Goal: Check status: Check status

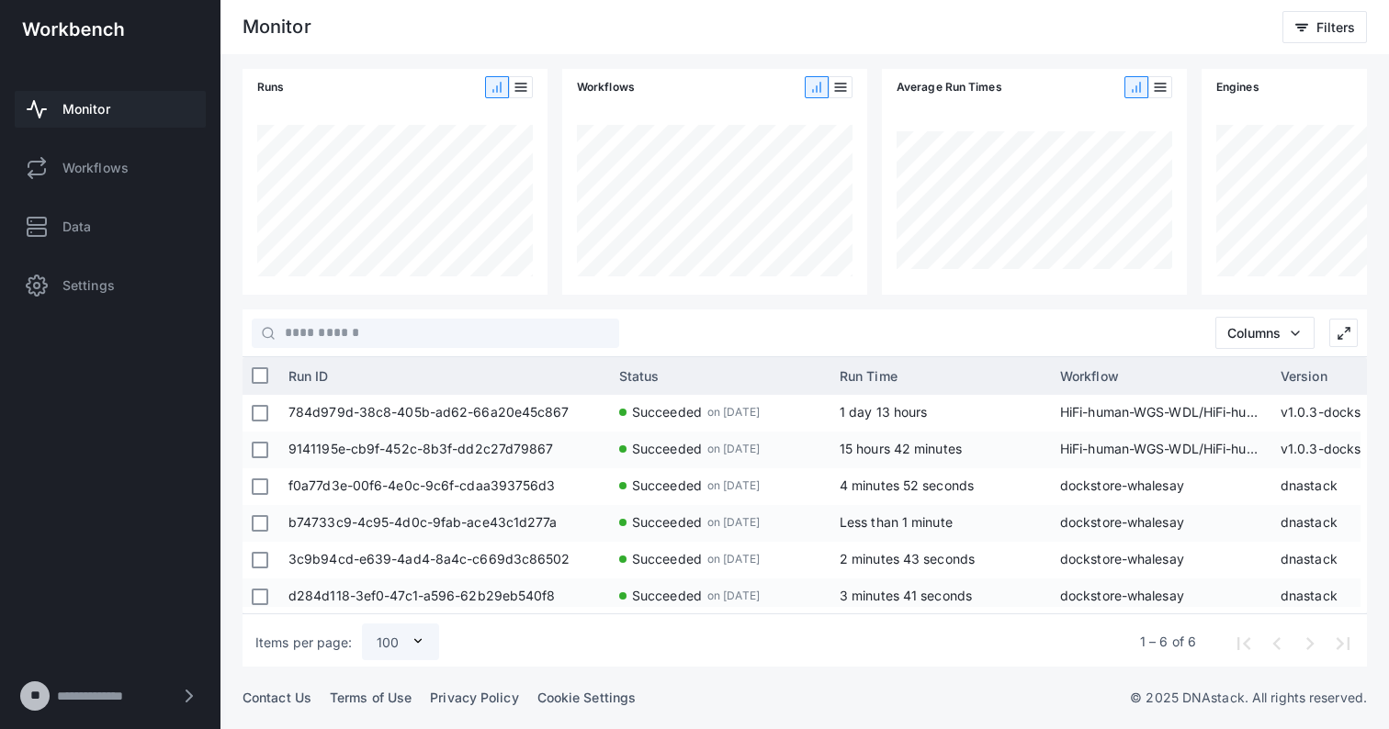
click at [99, 695] on span "**********" at bounding box center [104, 696] width 95 height 17
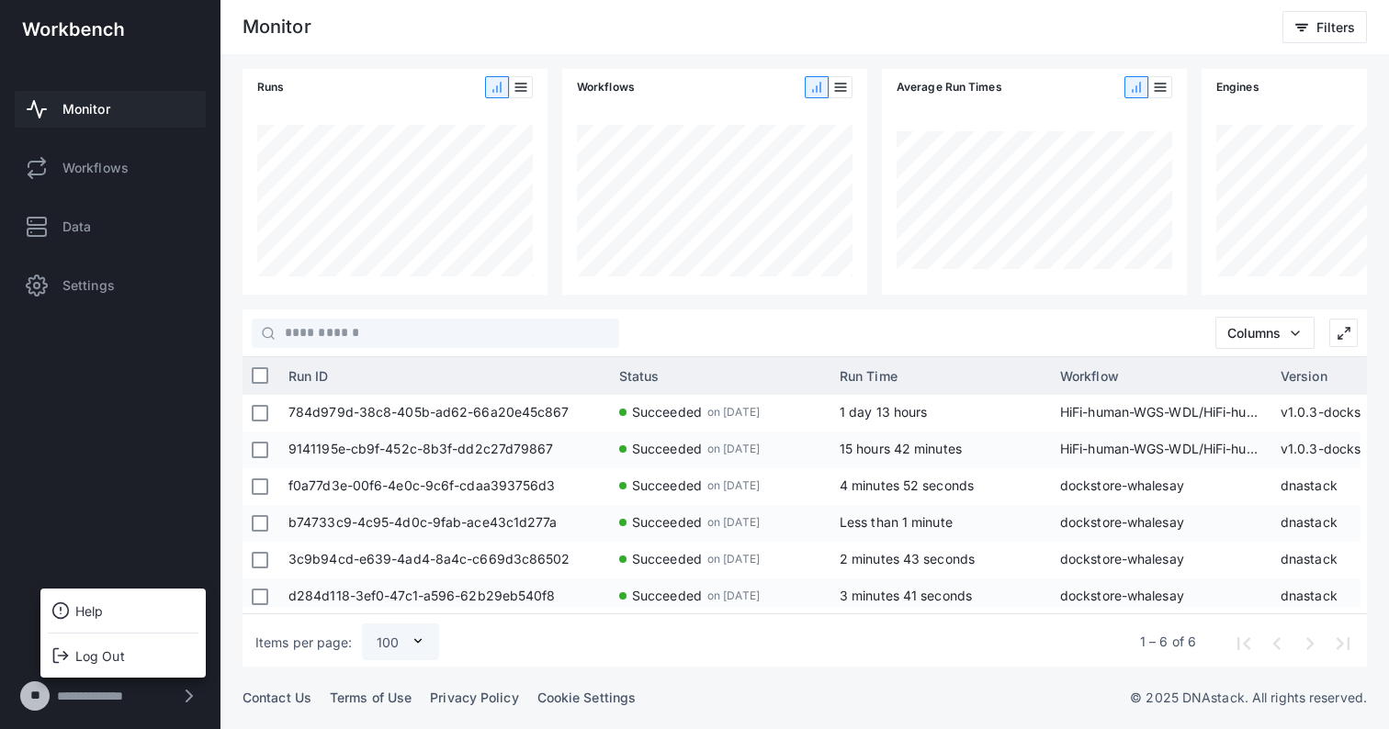
click at [99, 695] on div at bounding box center [694, 364] width 1389 height 729
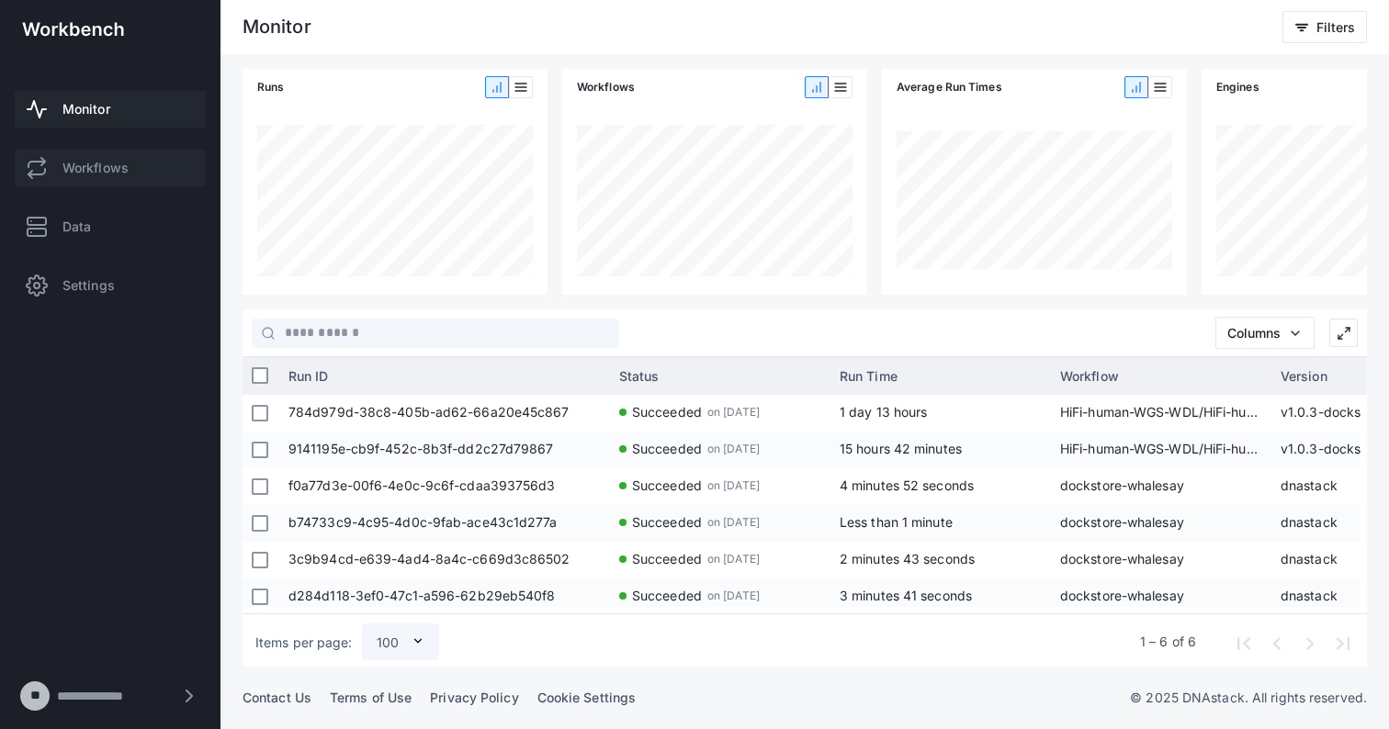
click at [76, 172] on span "Workflows" at bounding box center [95, 168] width 66 height 18
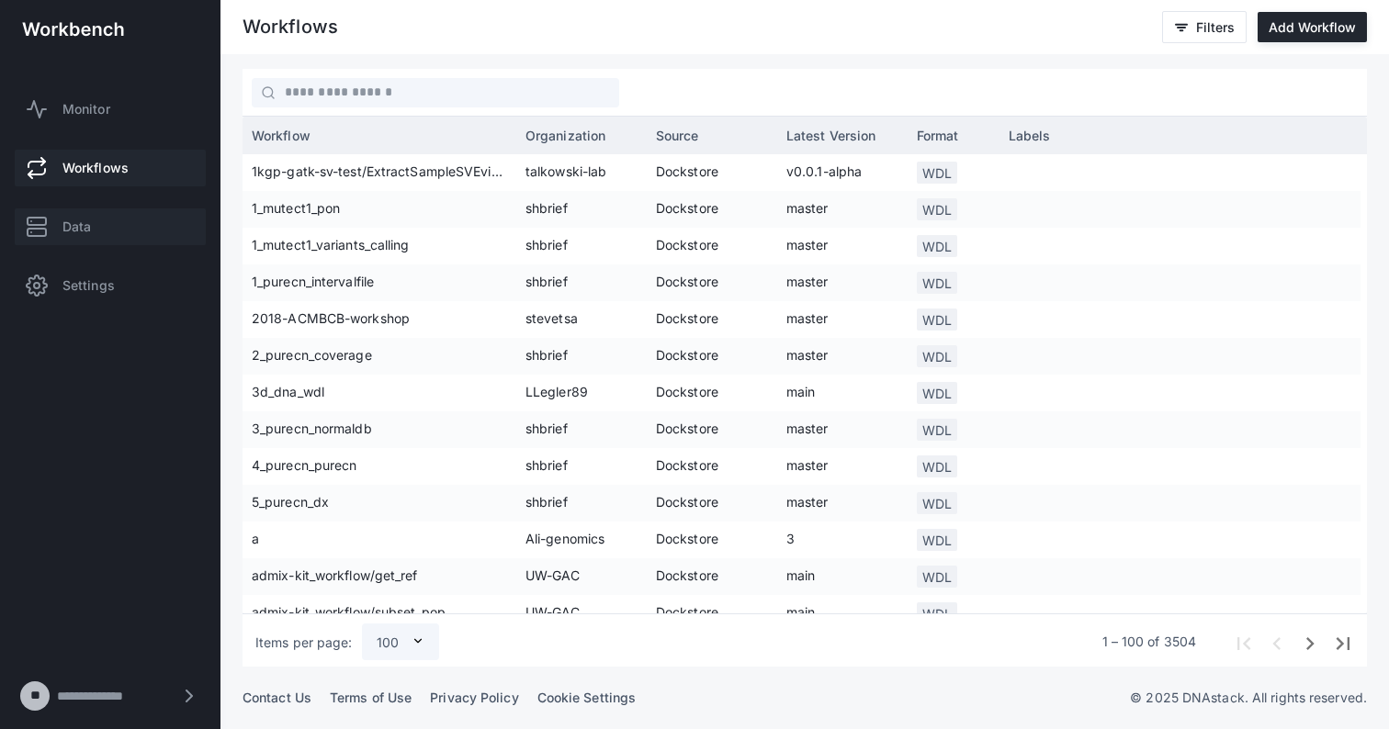
click at [58, 237] on link "Data" at bounding box center [110, 227] width 191 height 37
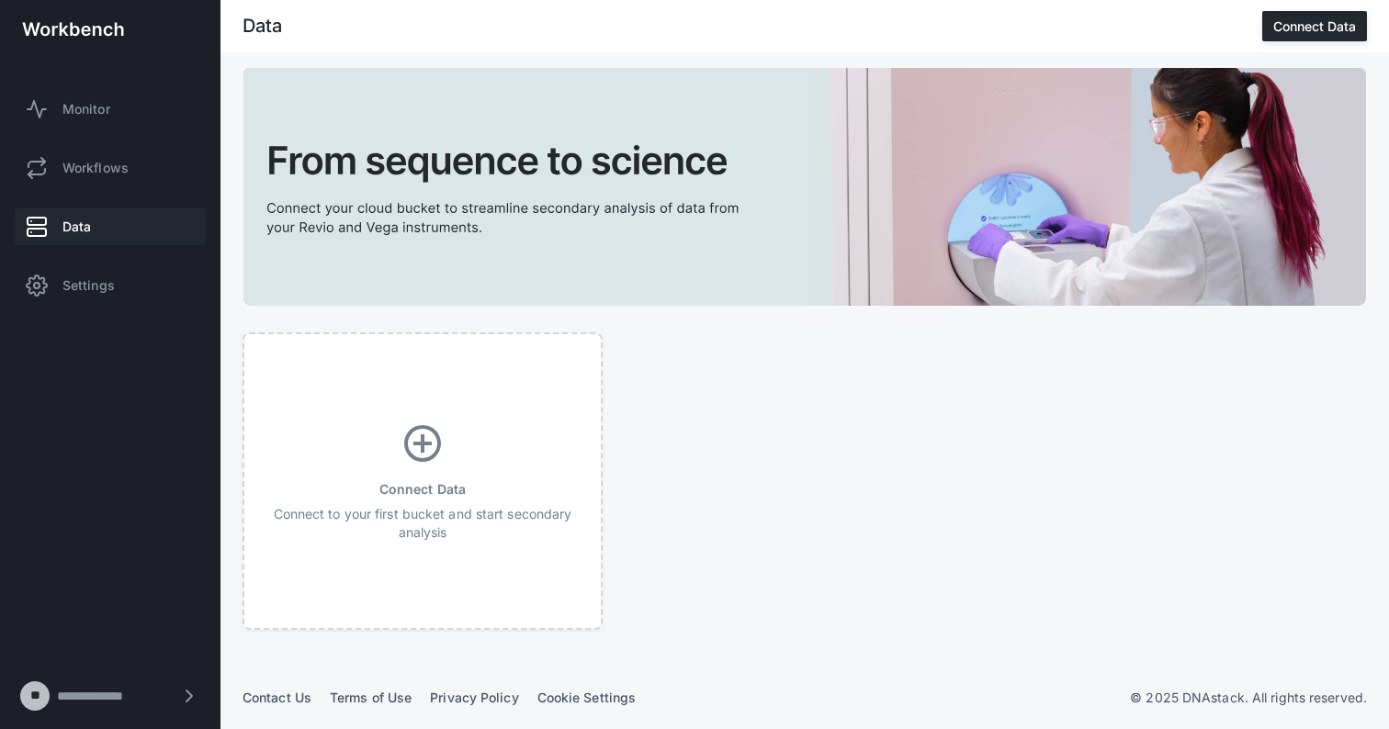
click at [419, 441] on div "add_circle" at bounding box center [422, 444] width 312 height 44
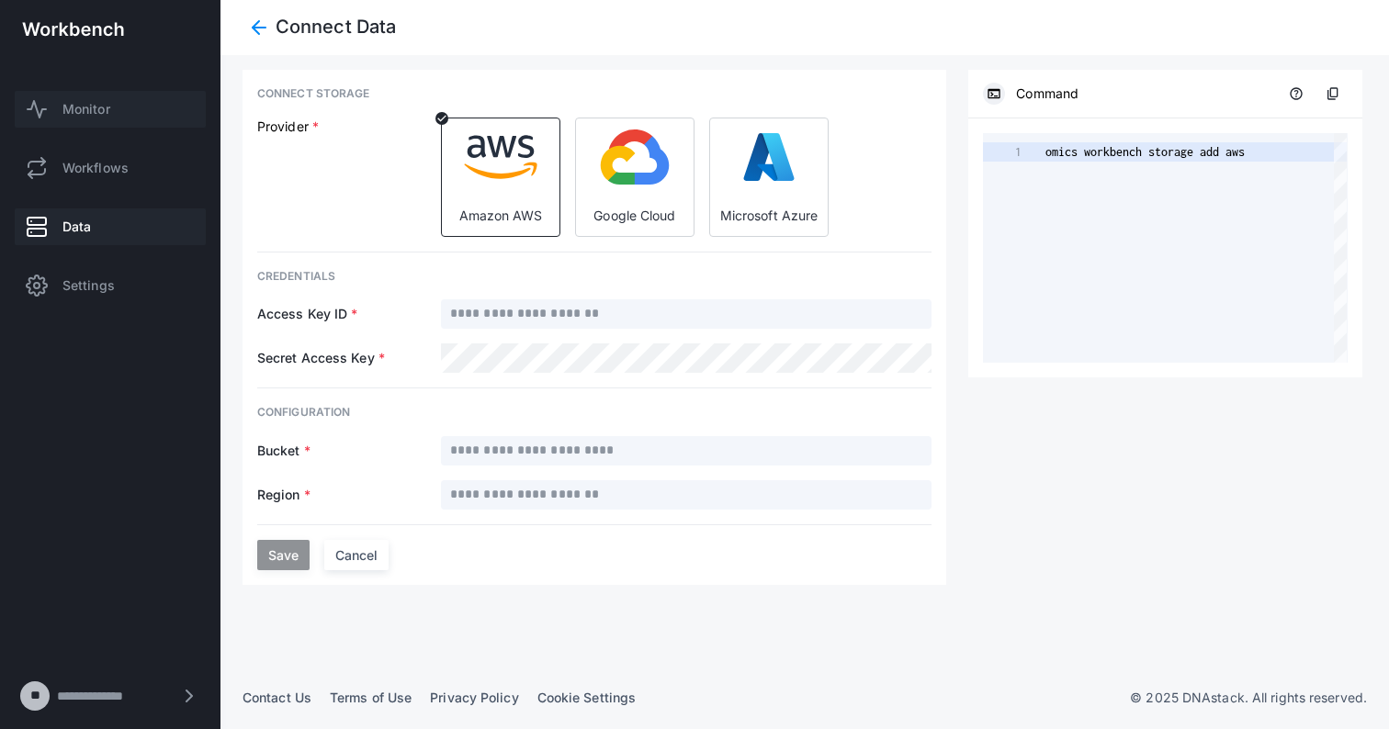
click at [85, 107] on span "Monitor" at bounding box center [86, 109] width 48 height 18
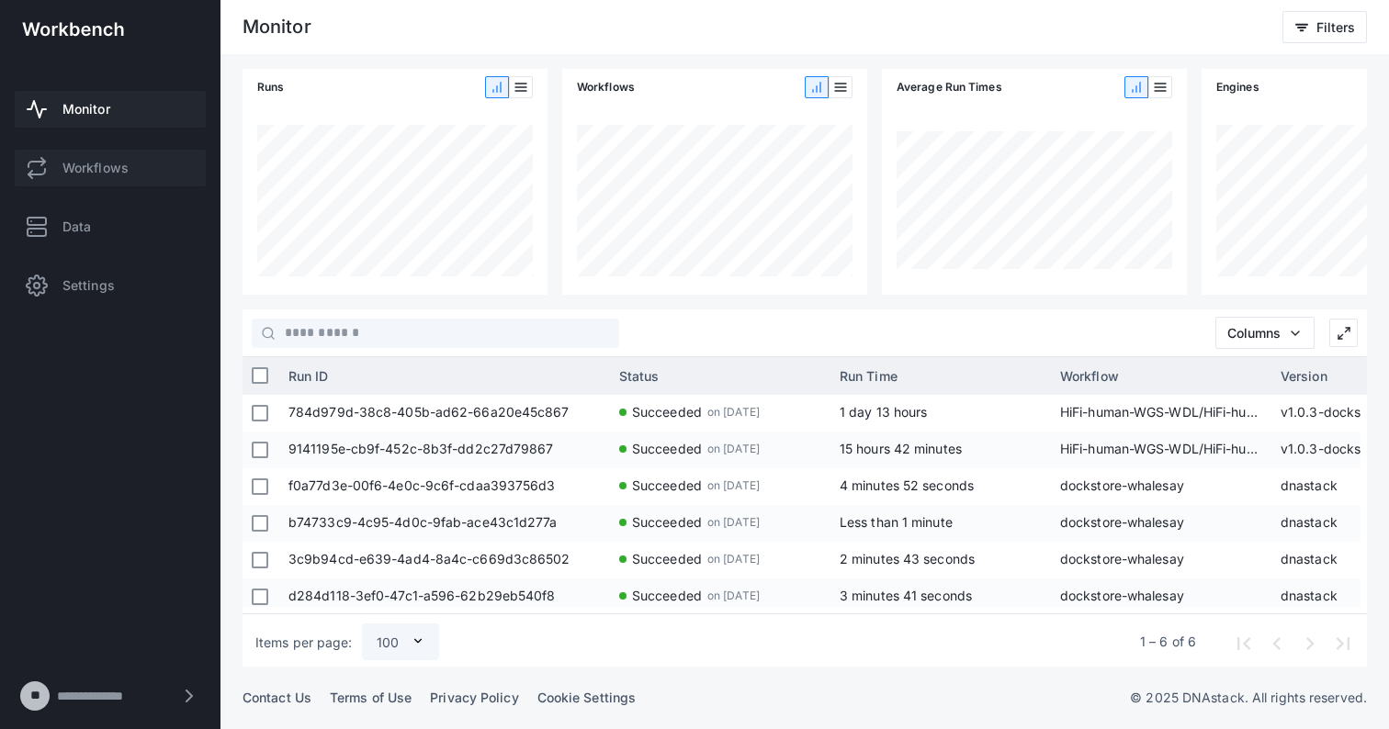
click at [87, 180] on link "Workflows" at bounding box center [110, 168] width 191 height 37
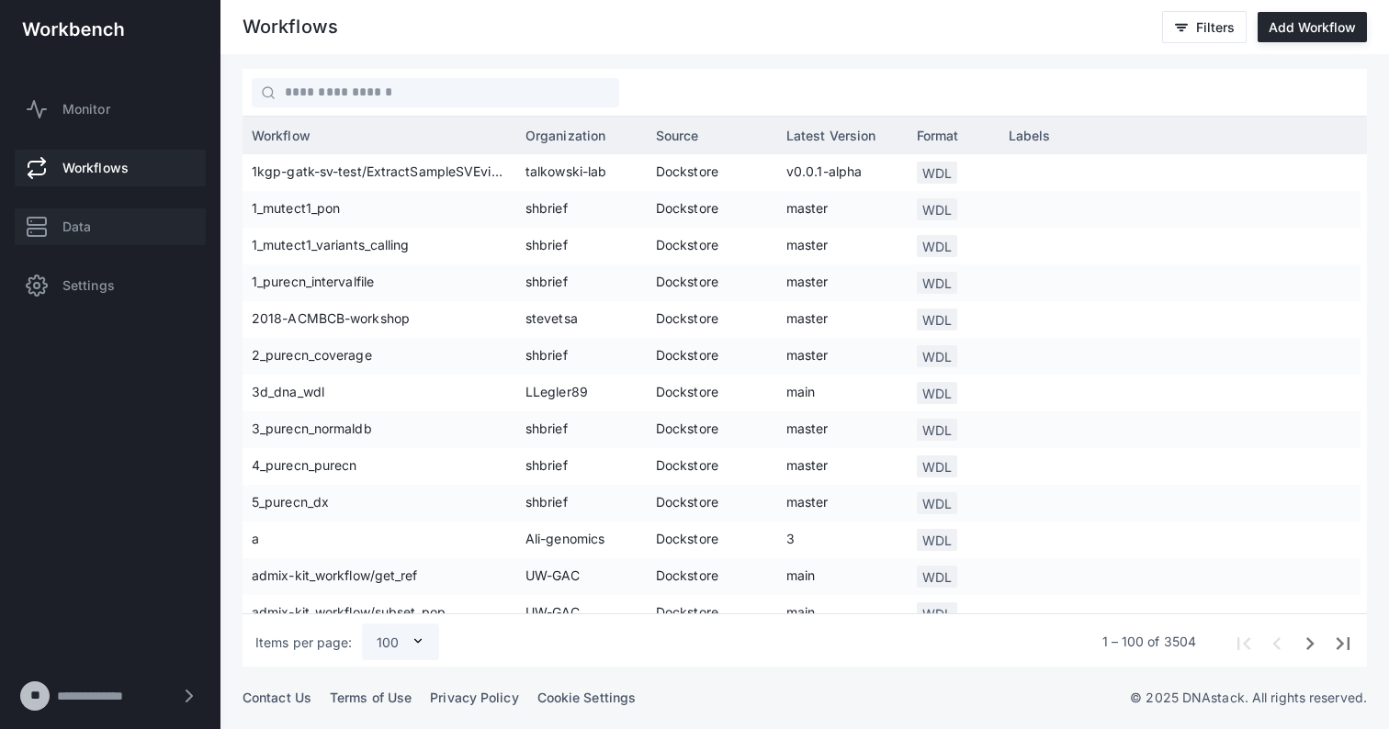
click at [74, 230] on span "Data" at bounding box center [76, 227] width 28 height 18
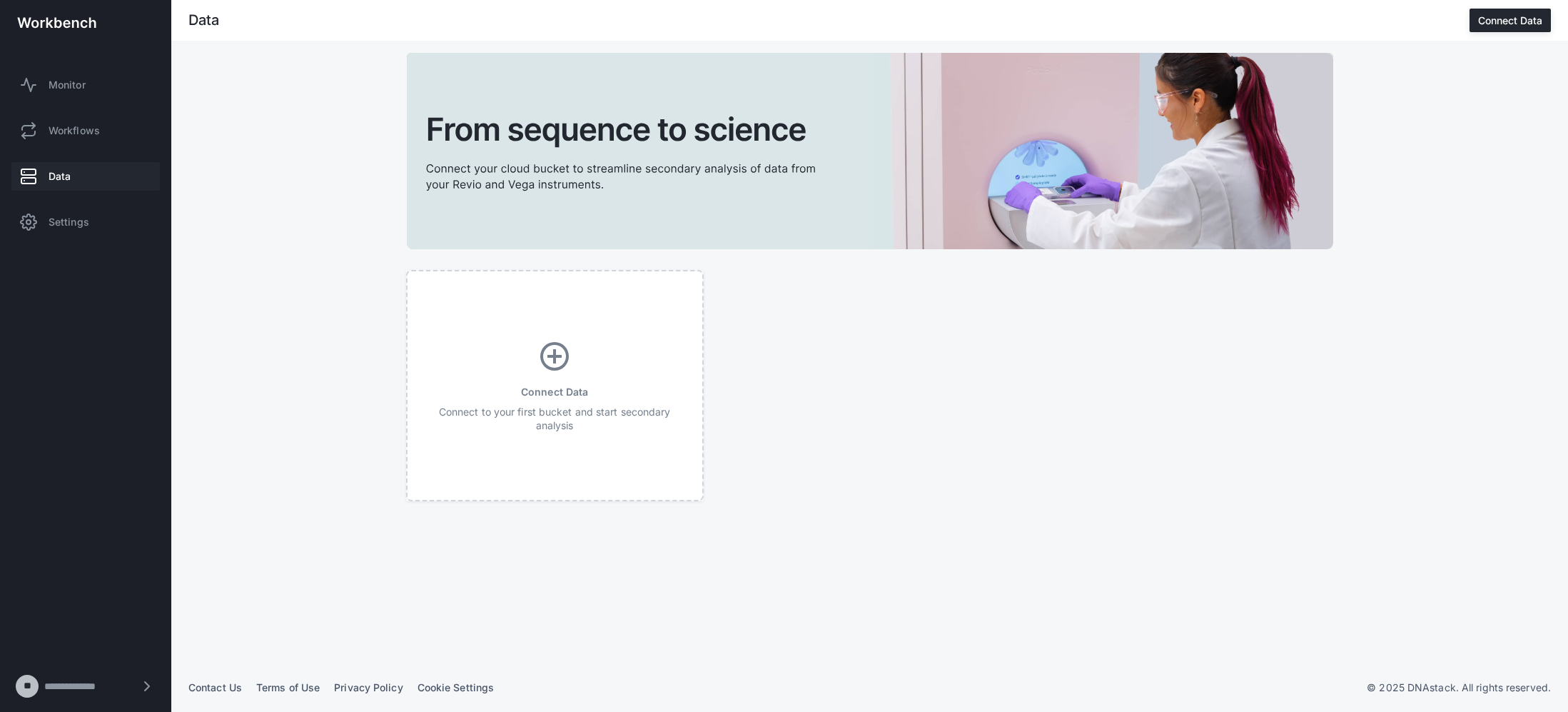
click at [551, 362] on div "add_circle" at bounding box center [555, 356] width 260 height 34
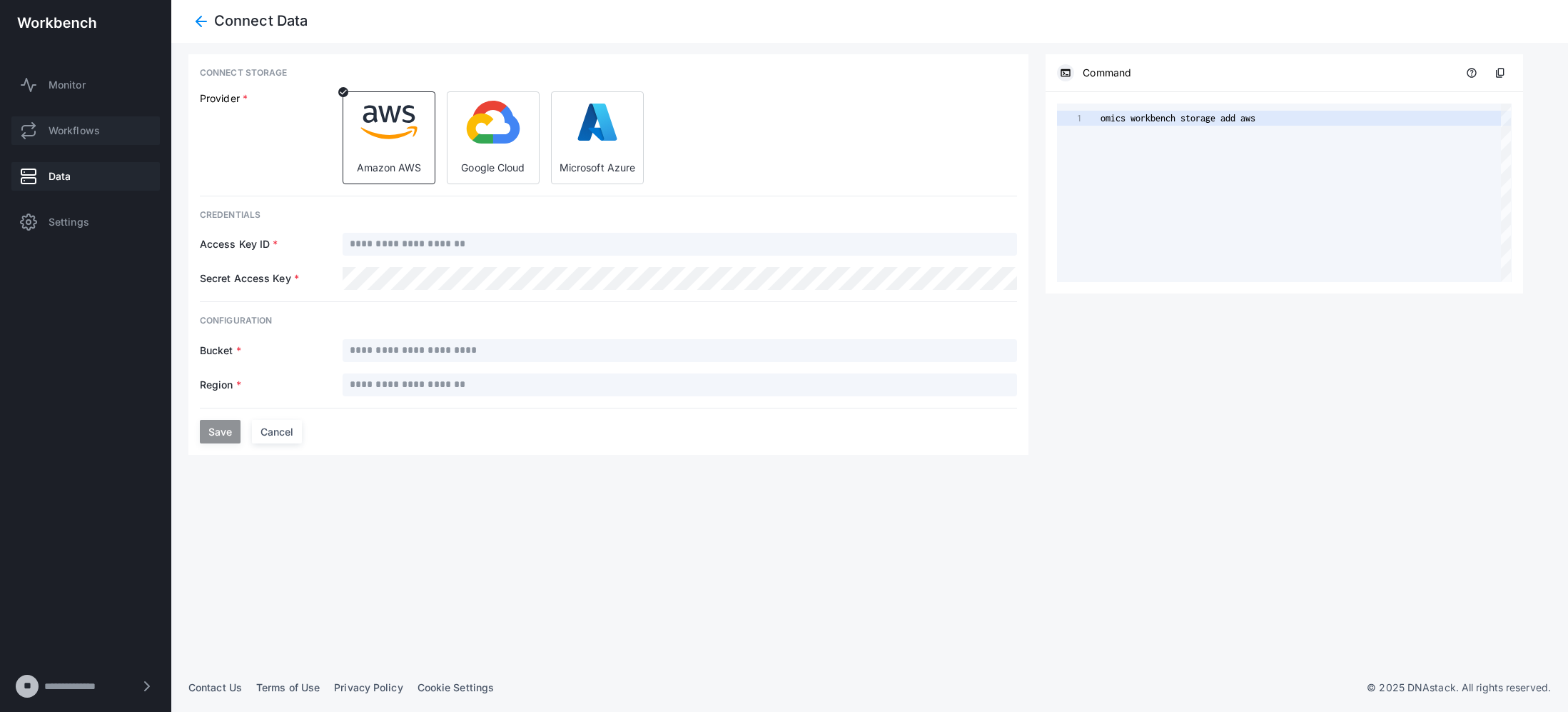
click at [73, 132] on span "Workflows" at bounding box center [74, 131] width 51 height 14
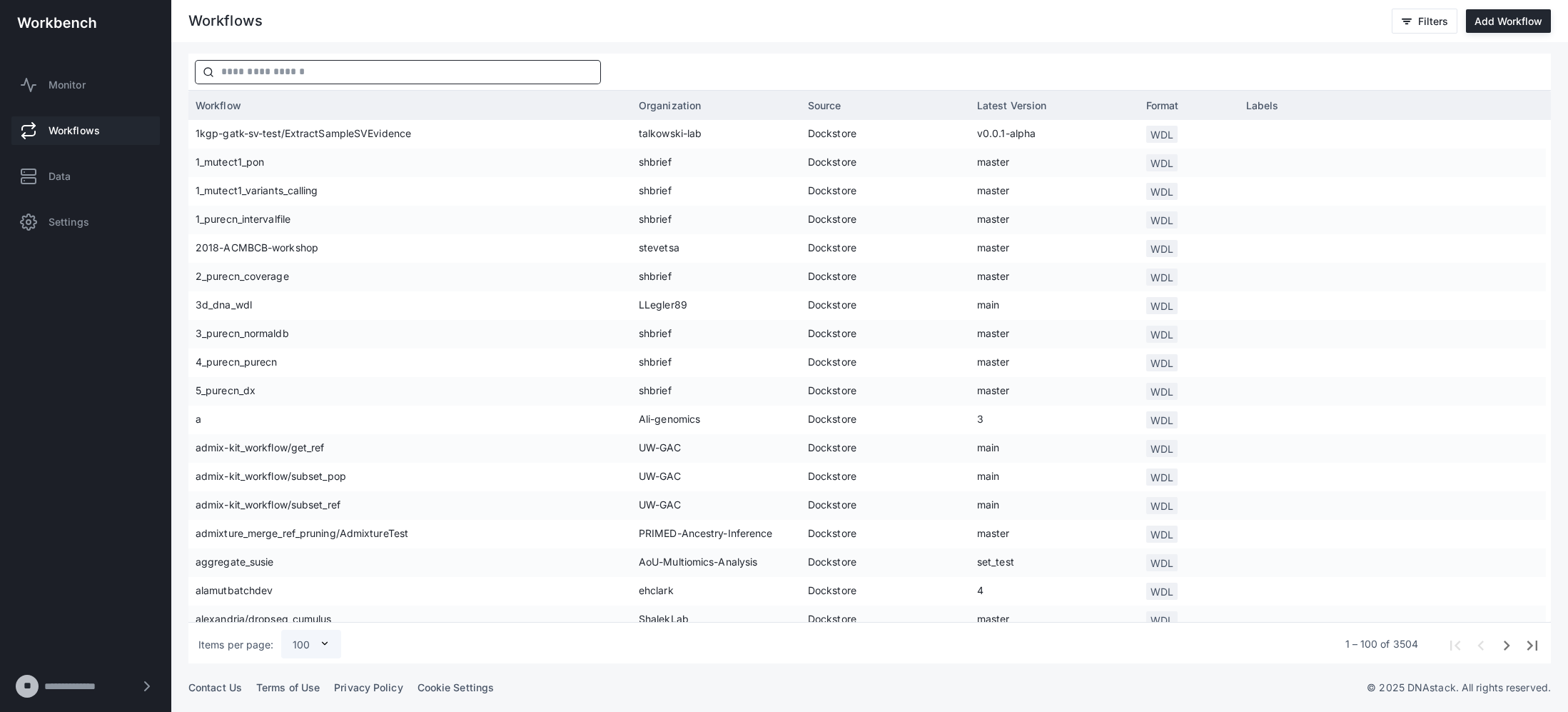
click at [371, 78] on input "text" at bounding box center [407, 72] width 386 height 23
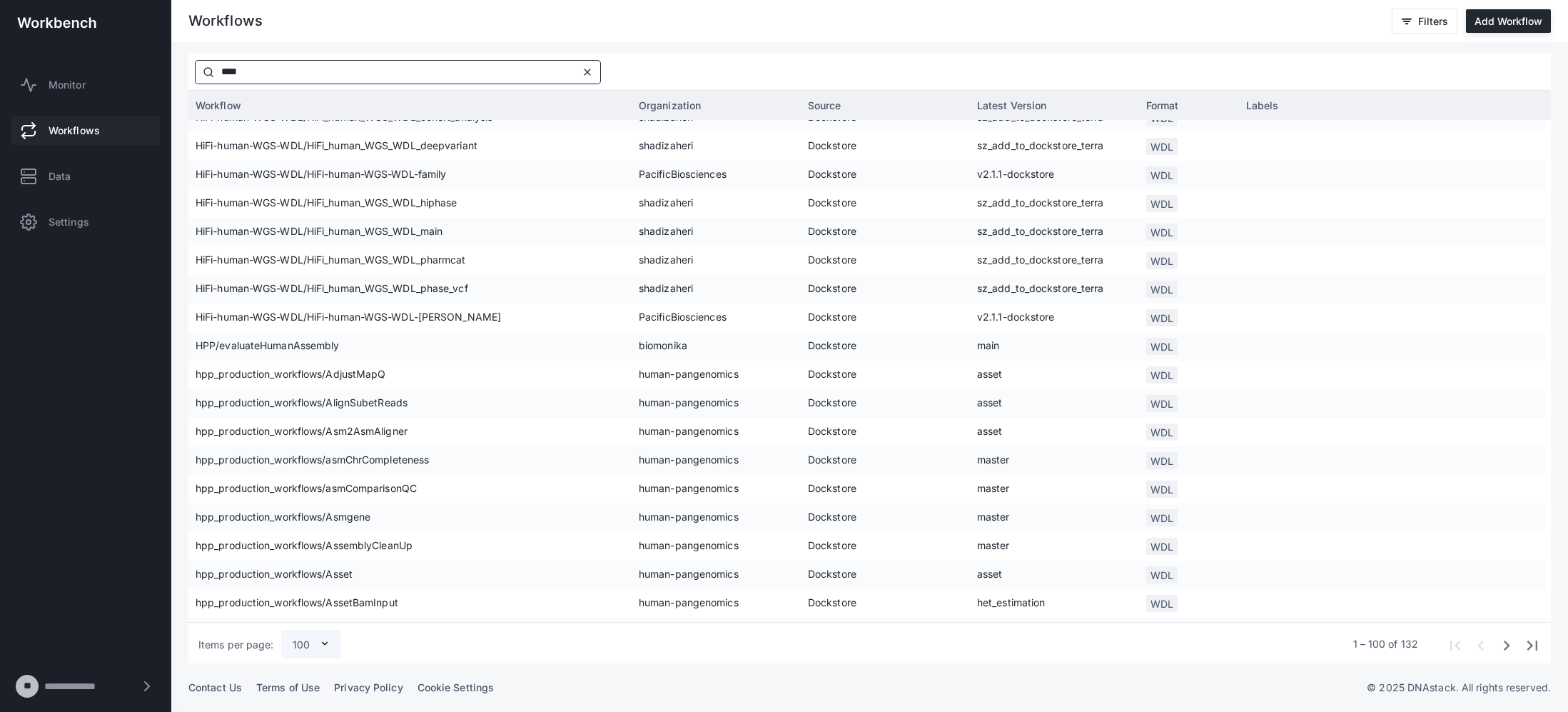
scroll to position [133, 0]
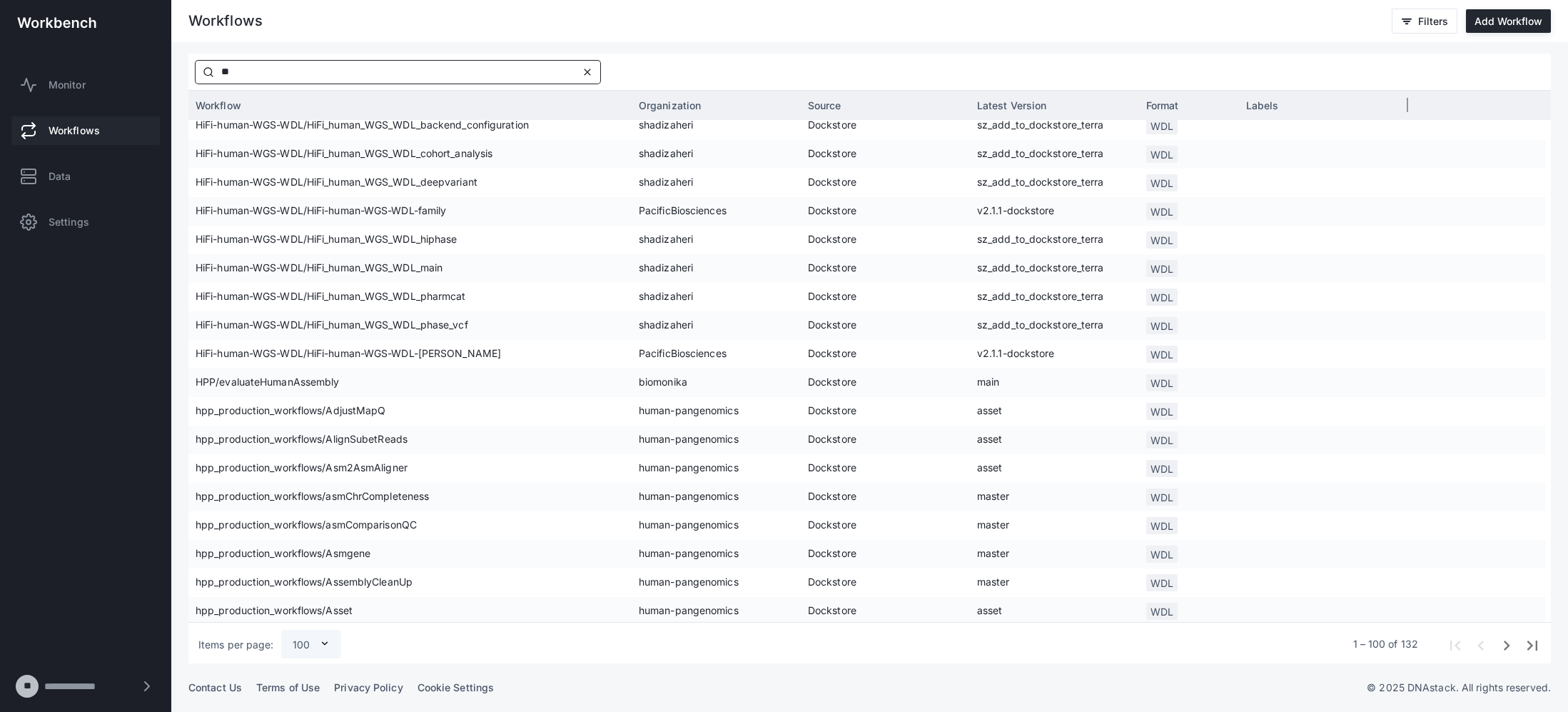
type input "*"
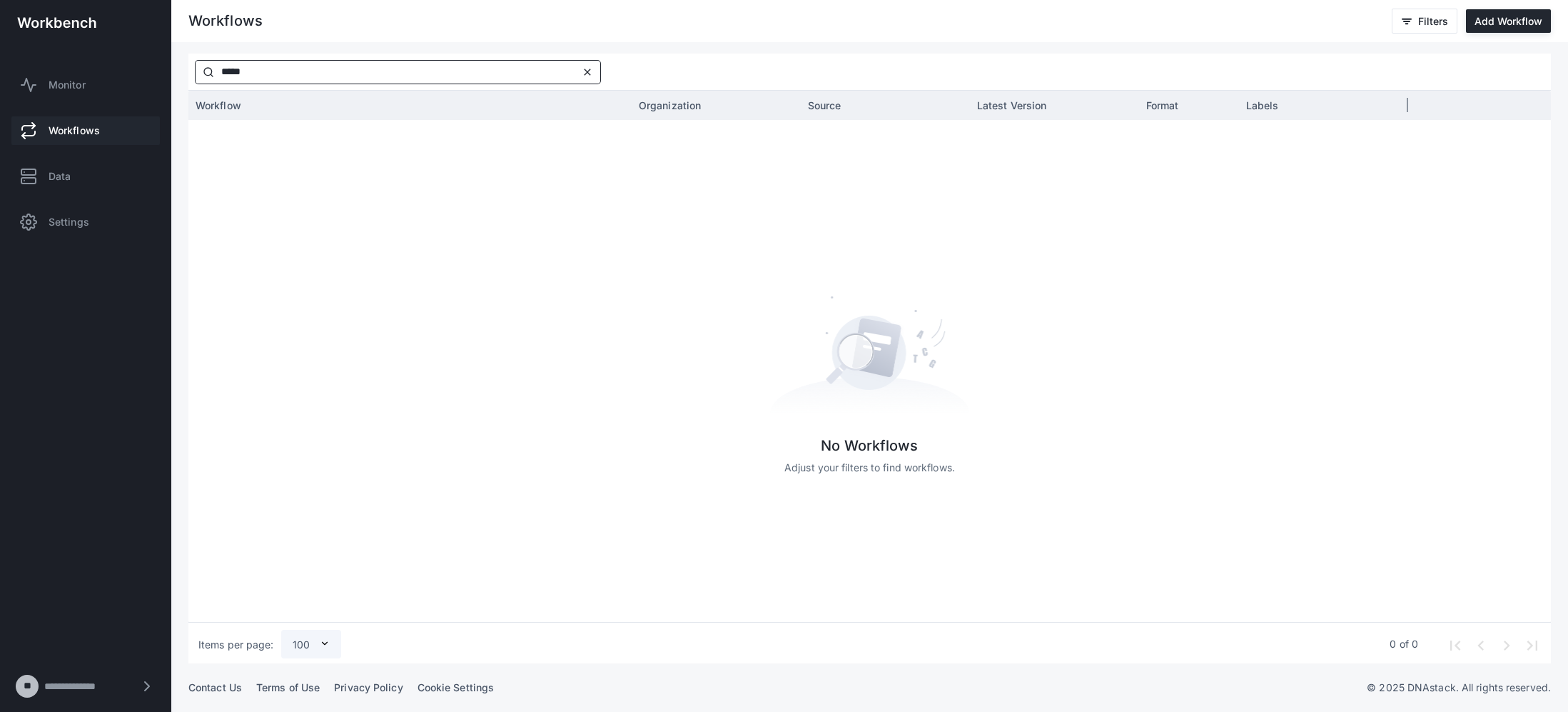
type input "******"
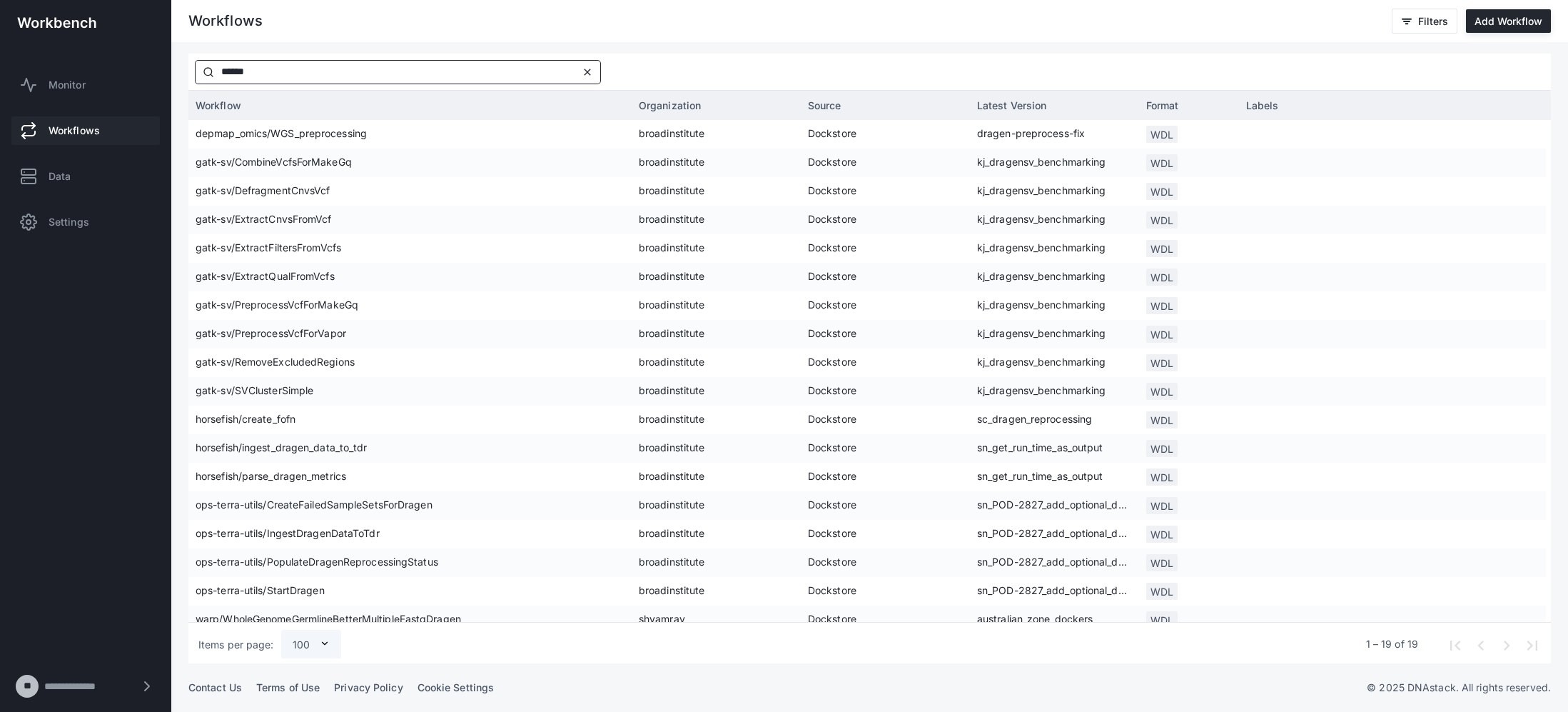
drag, startPoint x: 294, startPoint y: 66, endPoint x: 206, endPoint y: 65, distance: 88.0
click at [206, 65] on div "****** close" at bounding box center [398, 72] width 405 height 23
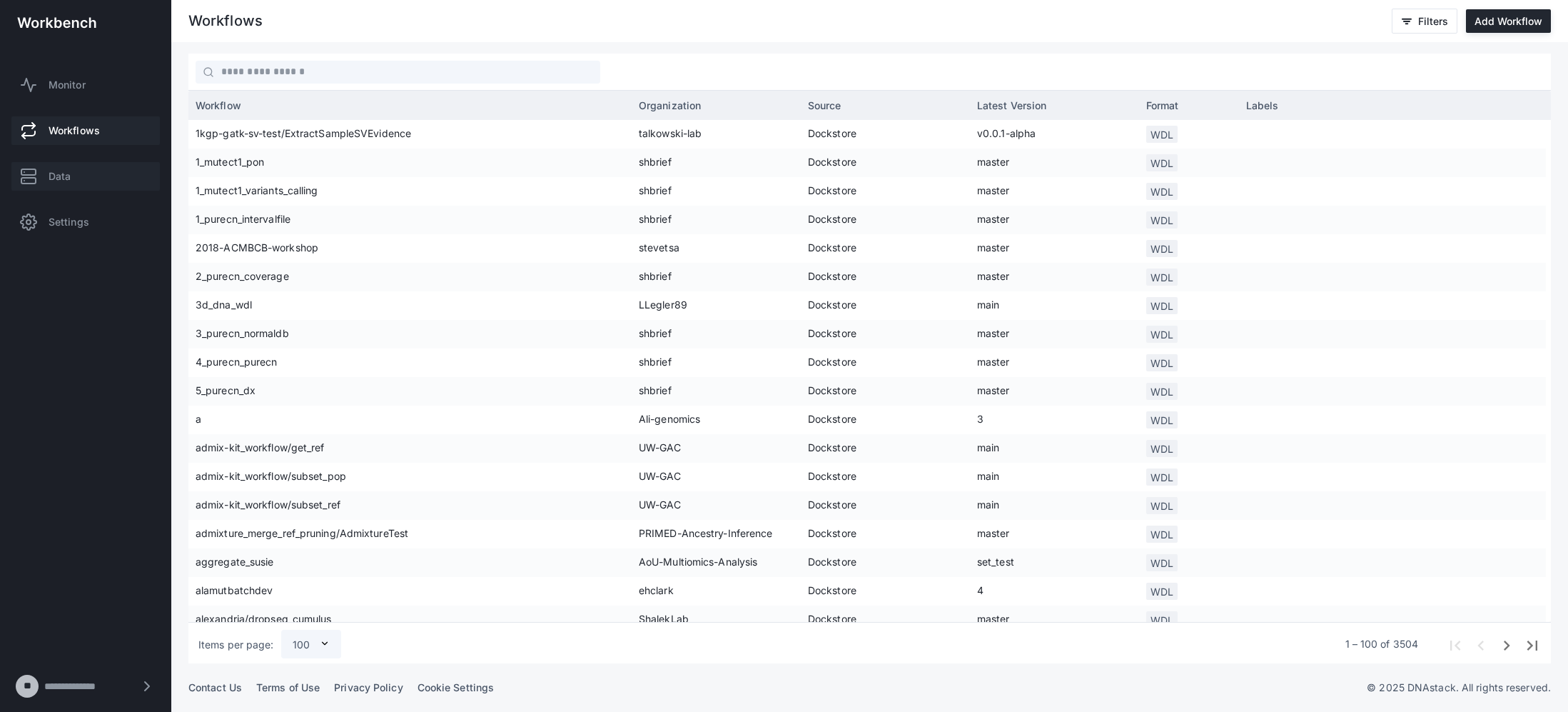
click at [49, 187] on link "Data" at bounding box center [85, 176] width 148 height 29
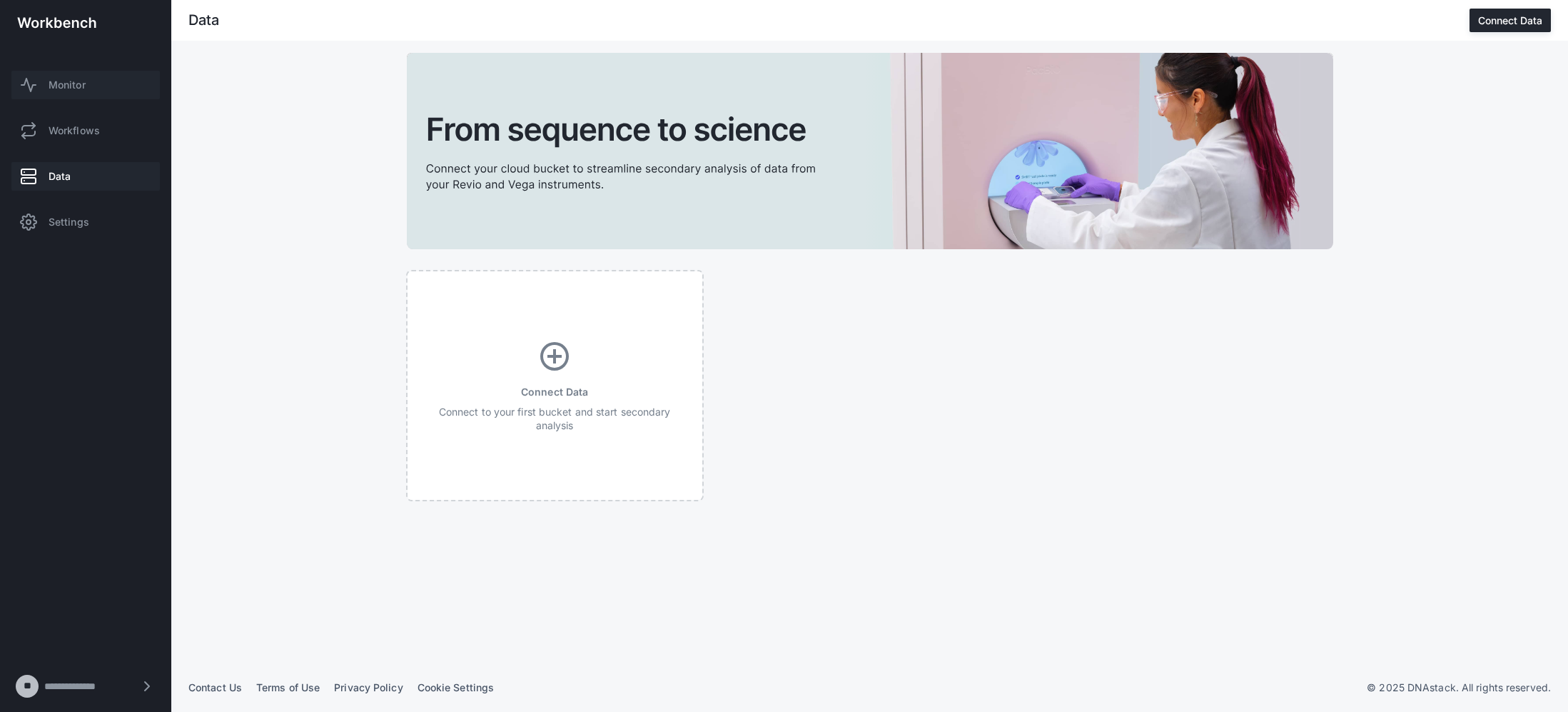
click at [52, 84] on span "Monitor" at bounding box center [67, 85] width 37 height 14
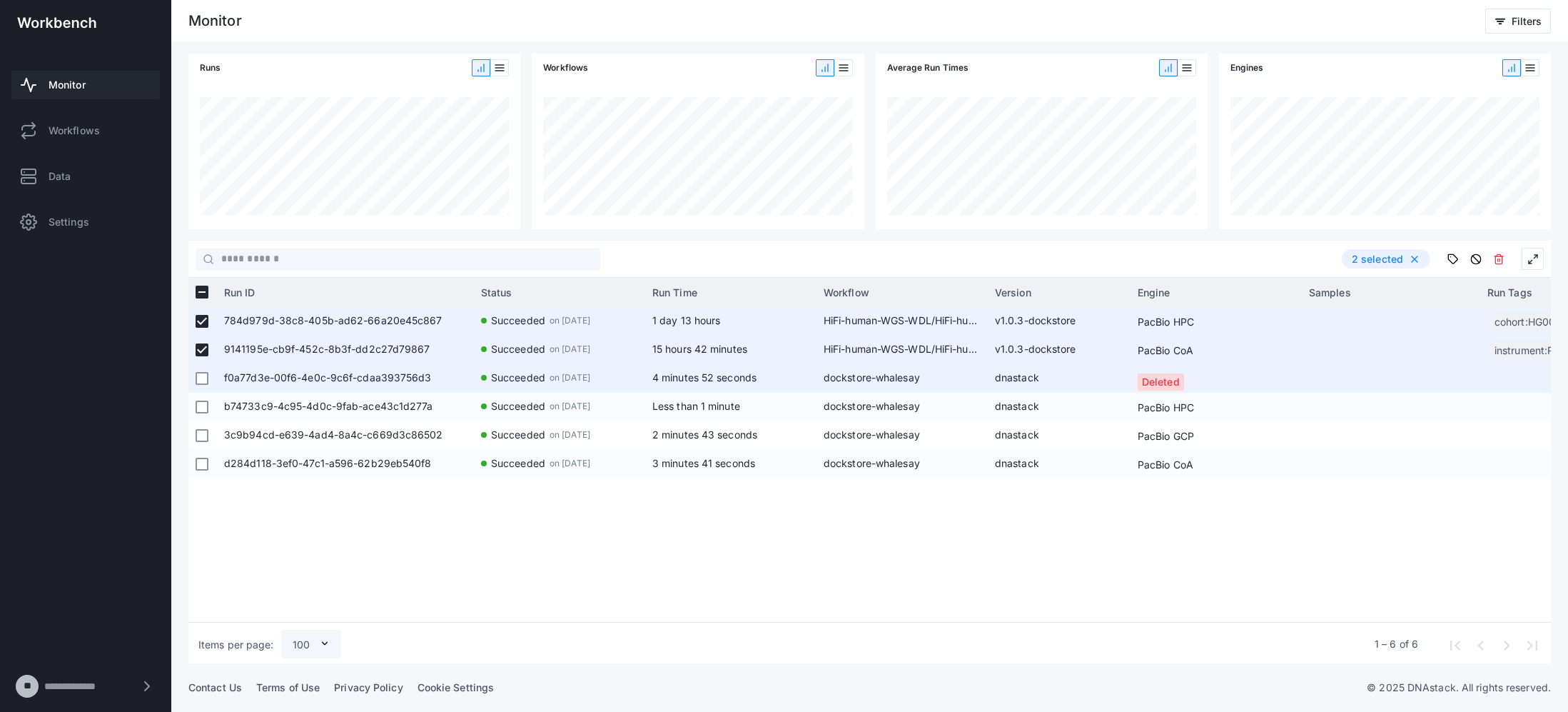
click at [209, 368] on span at bounding box center [209, 378] width 2 height 29
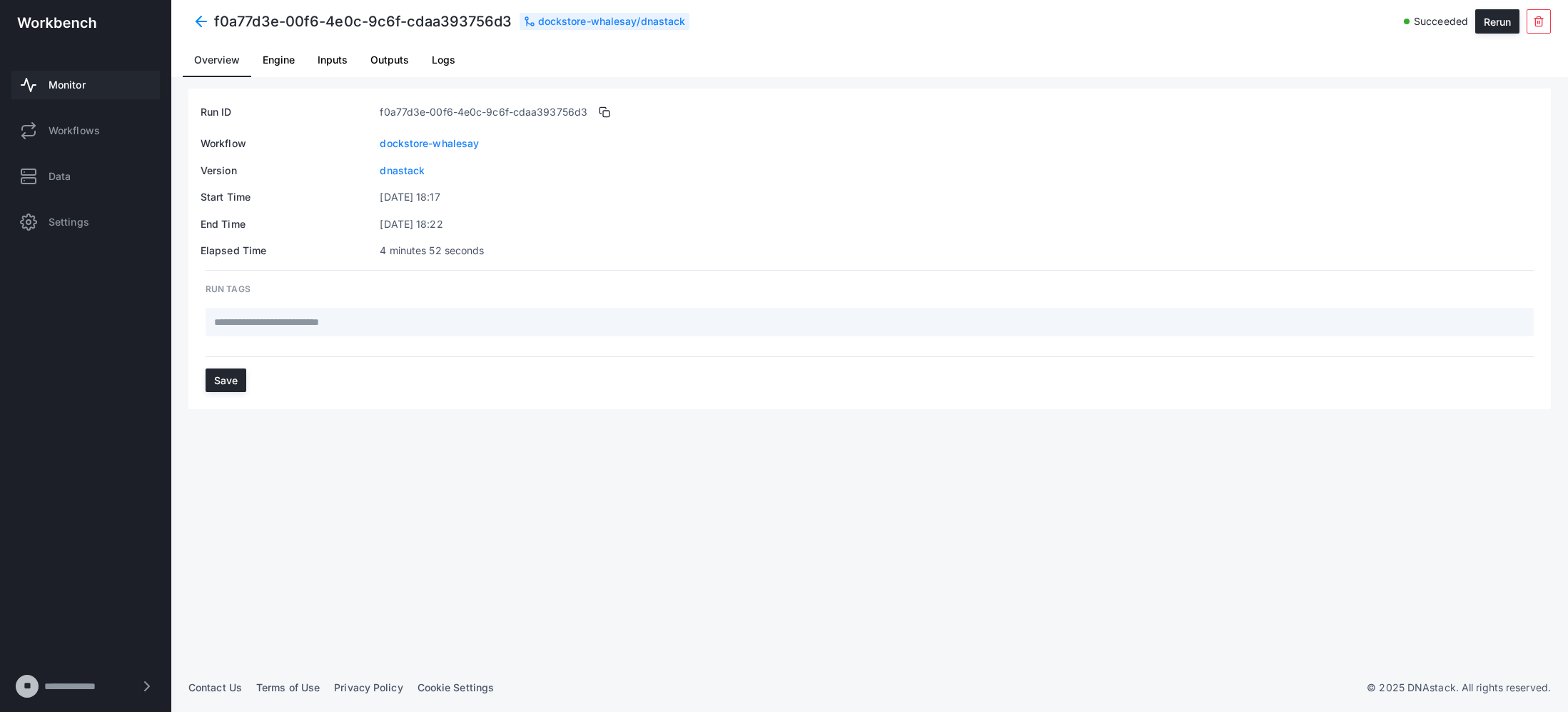
click at [280, 61] on span "Engine" at bounding box center [278, 60] width 32 height 10
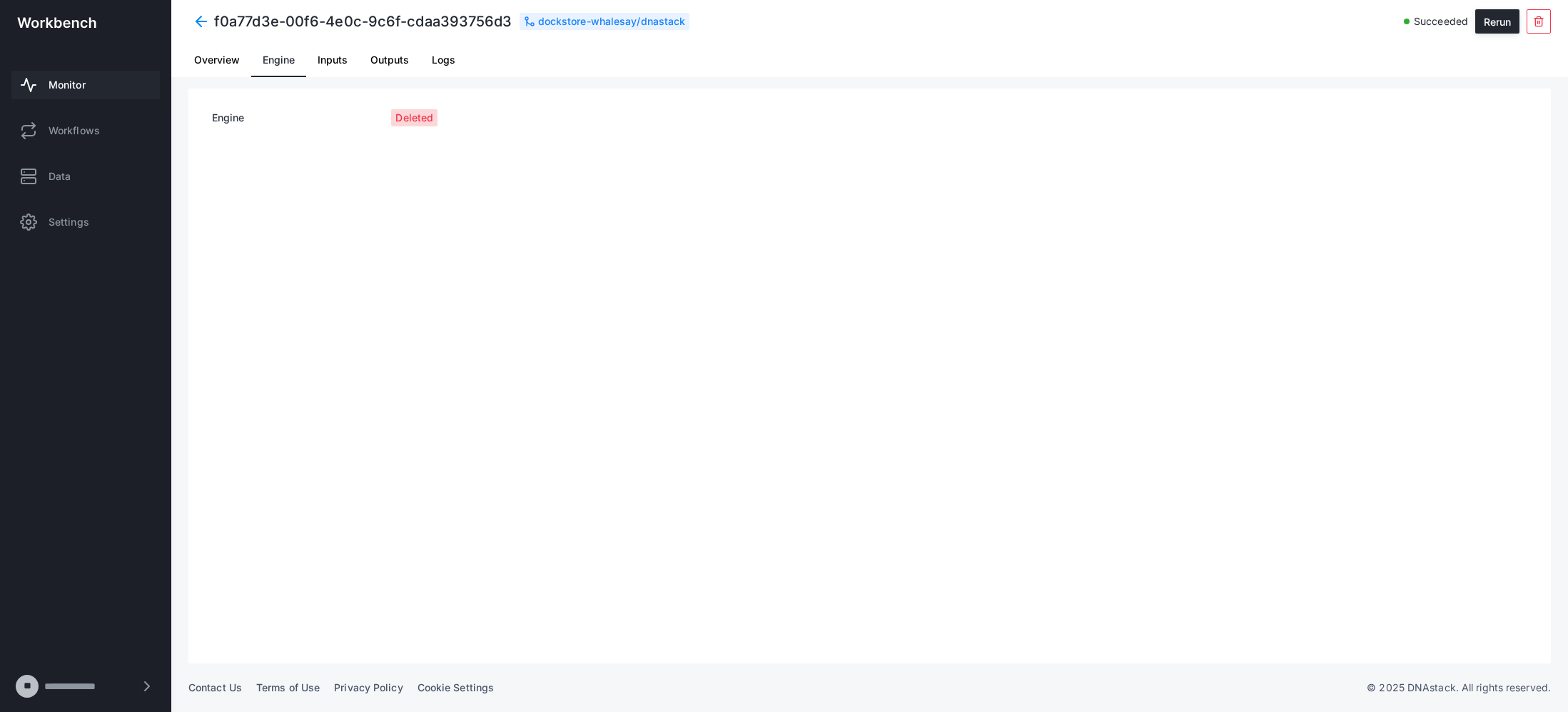
click at [337, 61] on span "Inputs" at bounding box center [333, 60] width 30 height 10
click at [390, 58] on span "Outputs" at bounding box center [390, 60] width 39 height 10
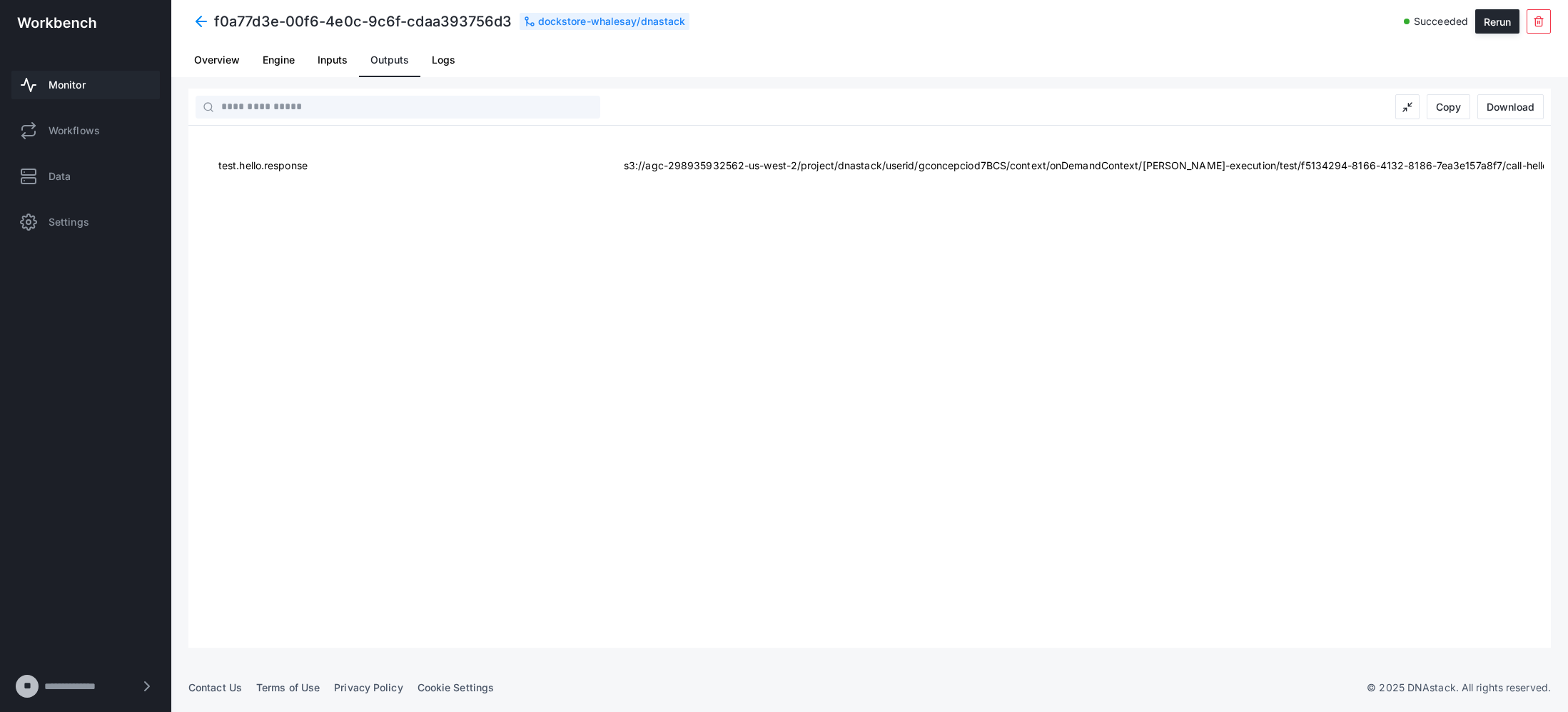
click at [441, 55] on span "Logs" at bounding box center [444, 60] width 23 height 10
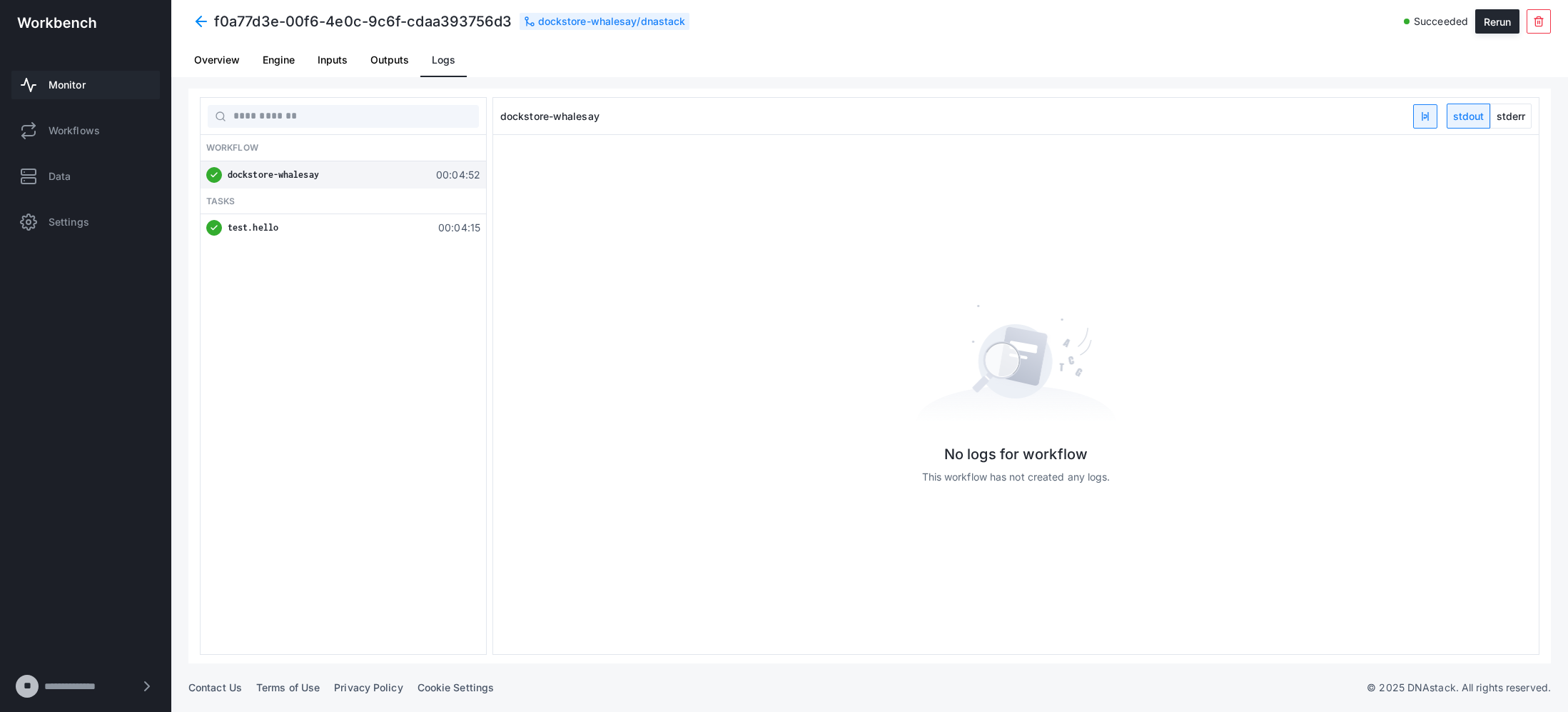
click at [216, 60] on span "Overview" at bounding box center [217, 60] width 46 height 10
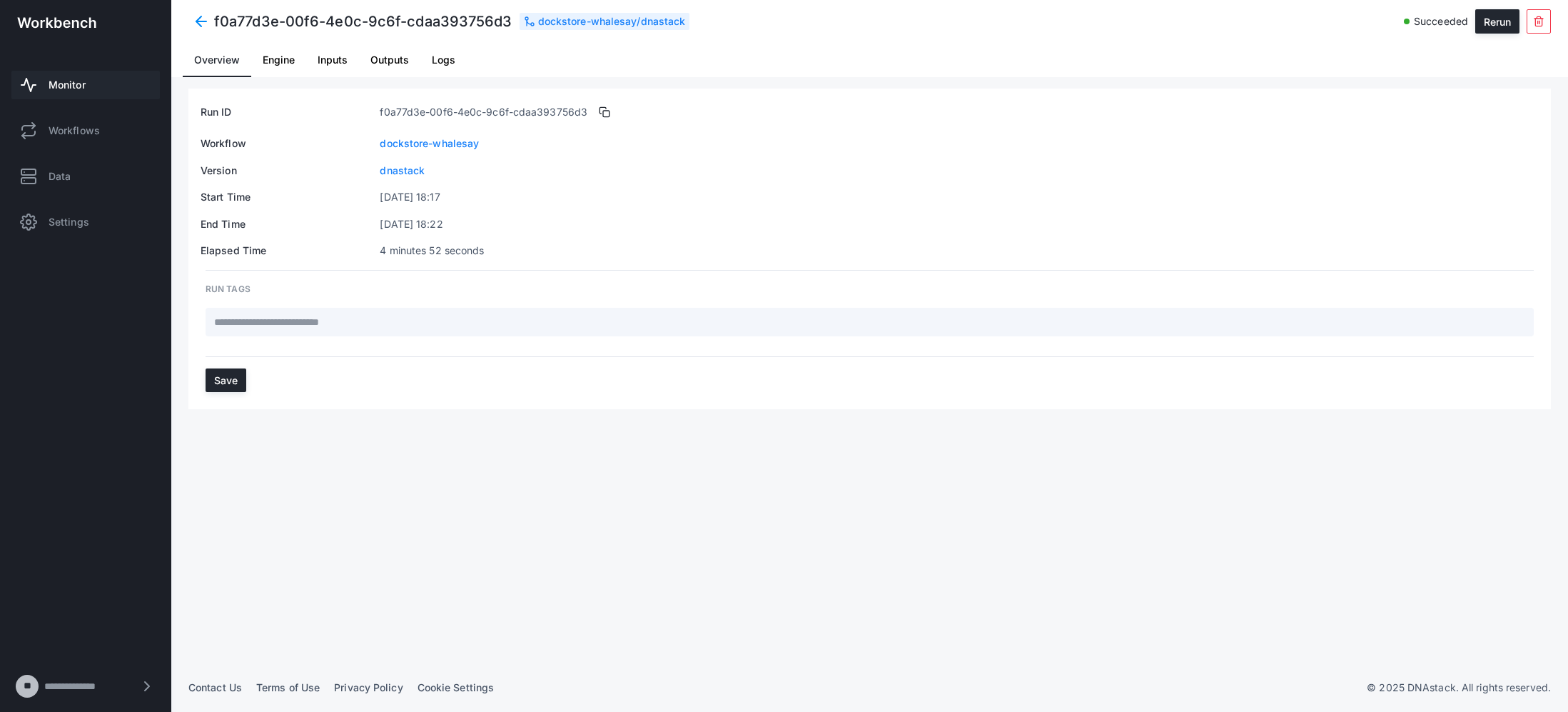
click at [198, 15] on span at bounding box center [201, 21] width 26 height 26
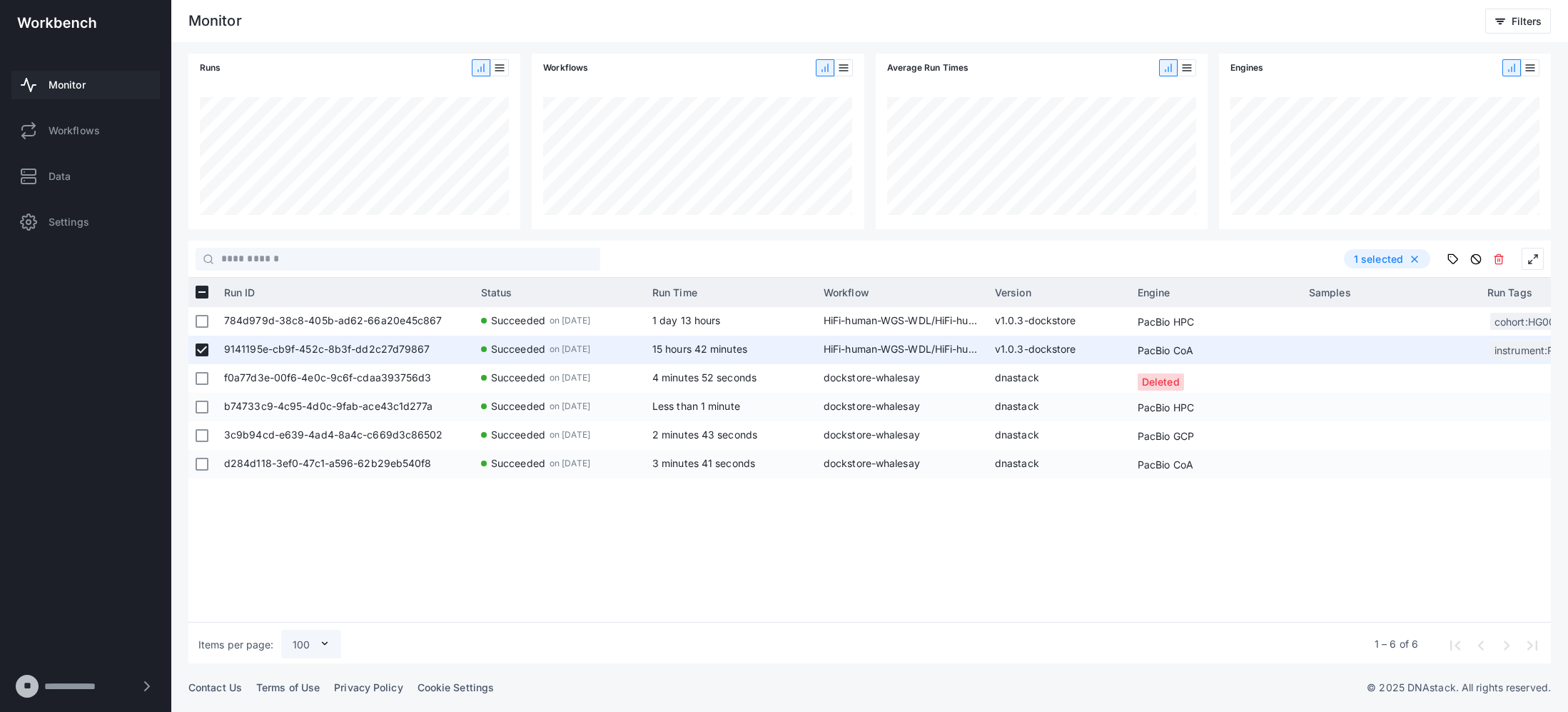
click at [1078, 351] on app-col-engine-cell-renderer "PacBio CoA" at bounding box center [1216, 350] width 157 height 29
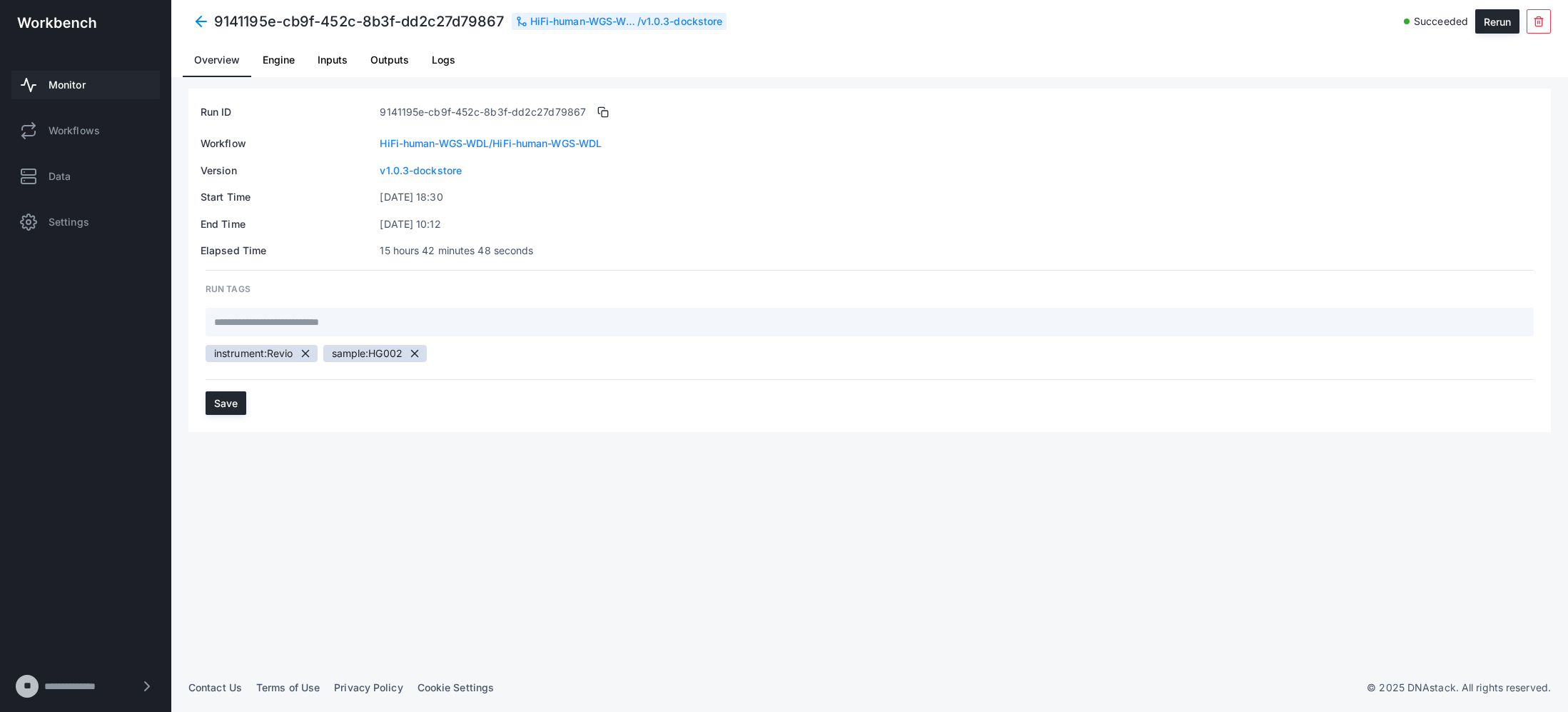
click at [274, 58] on span "Engine" at bounding box center [278, 60] width 32 height 10
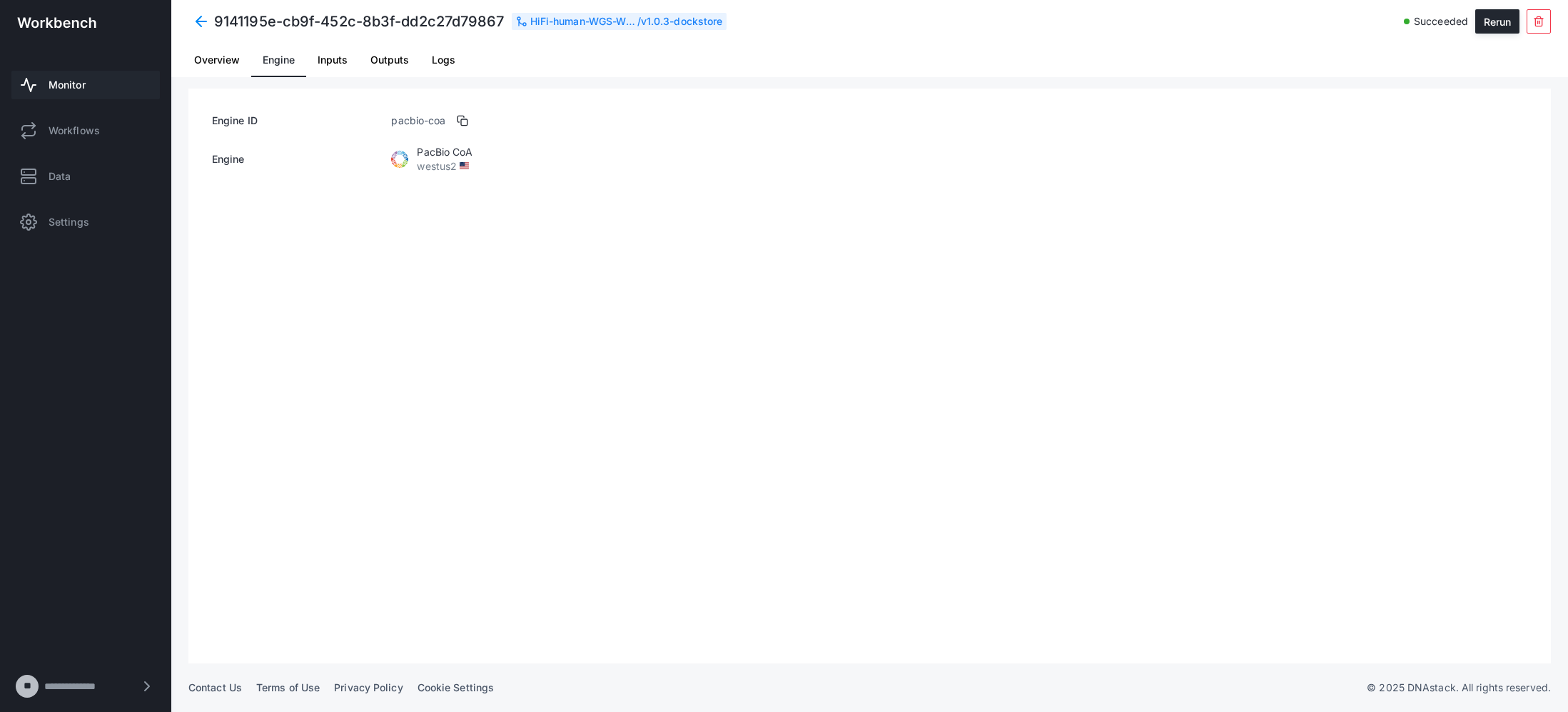
click at [344, 55] on span "Inputs" at bounding box center [333, 60] width 30 height 10
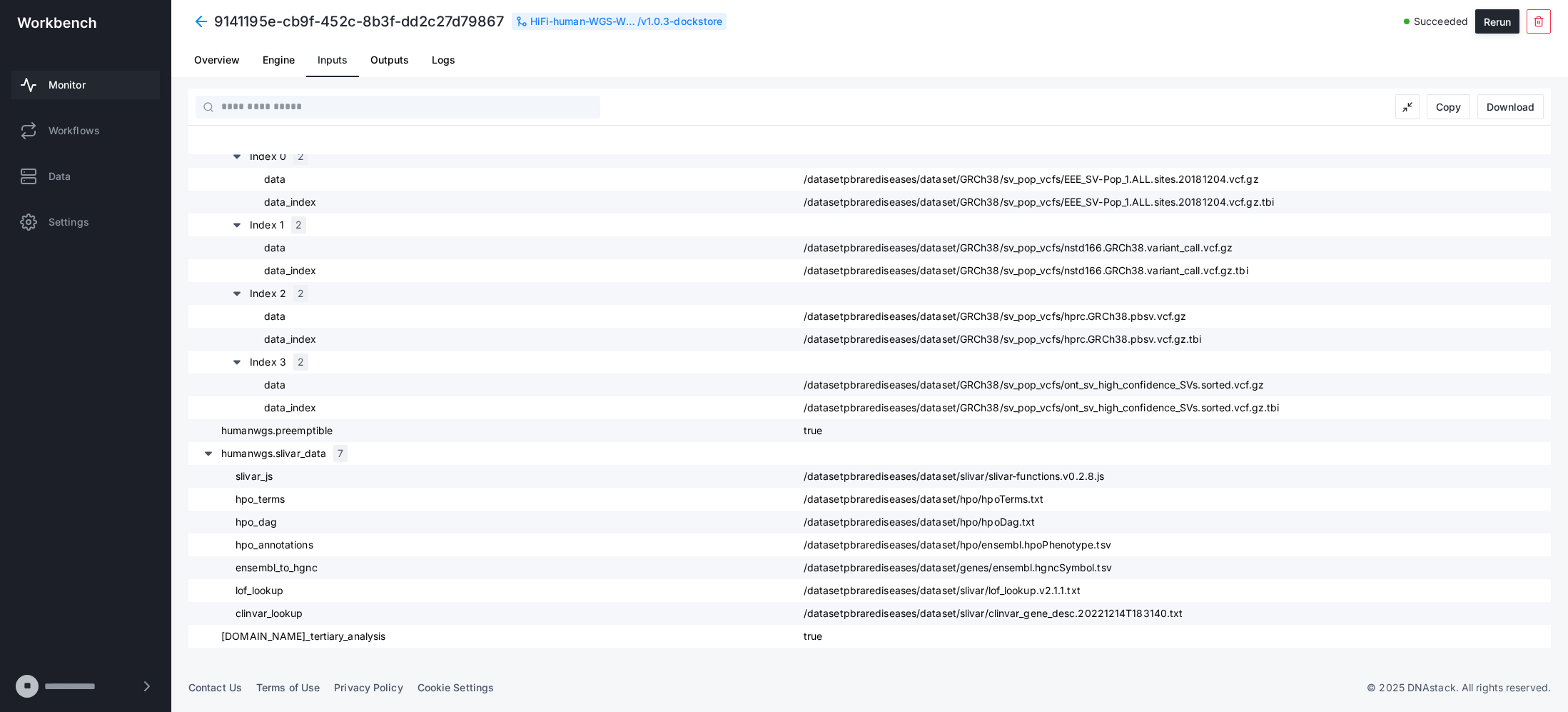
click at [393, 48] on span "Outputs" at bounding box center [390, 60] width 39 height 34
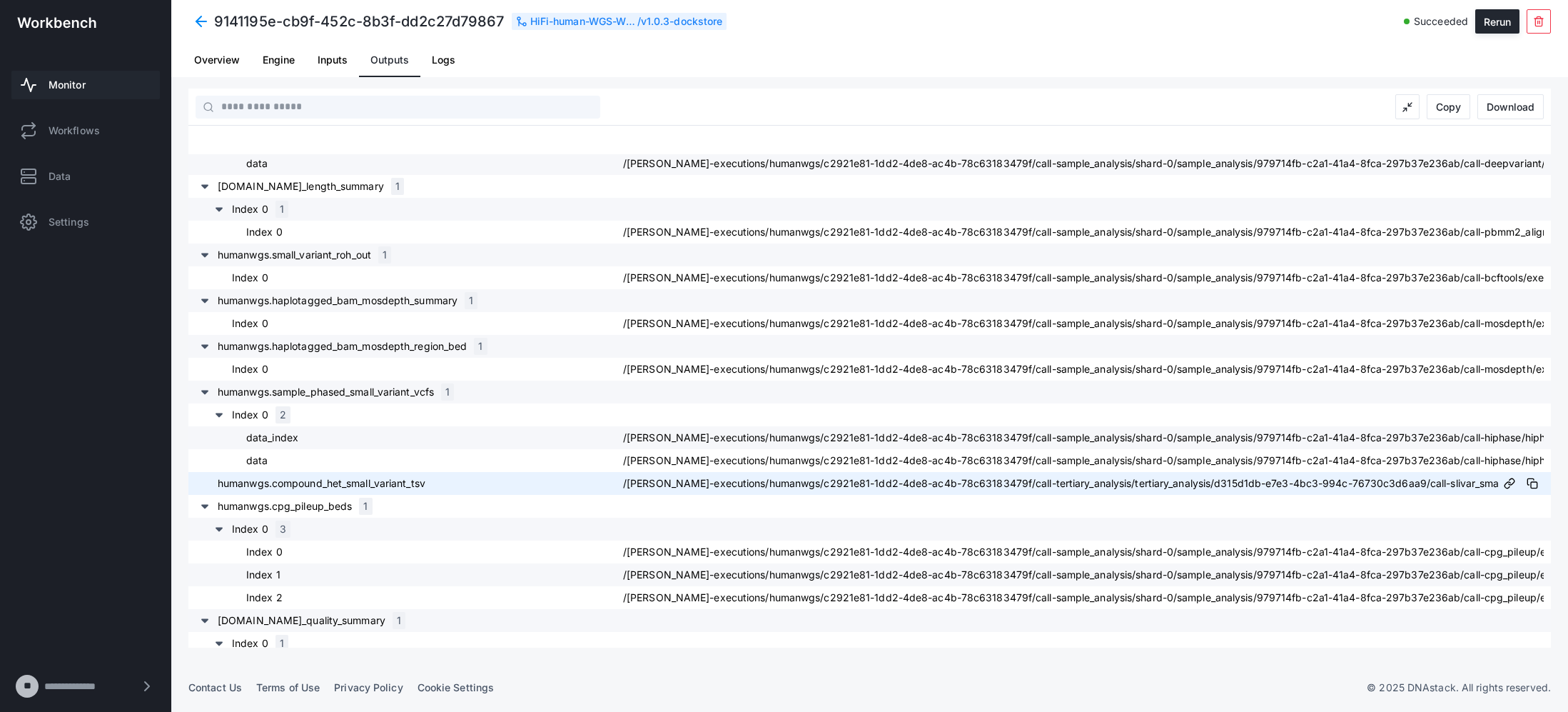
scroll to position [2131, 1]
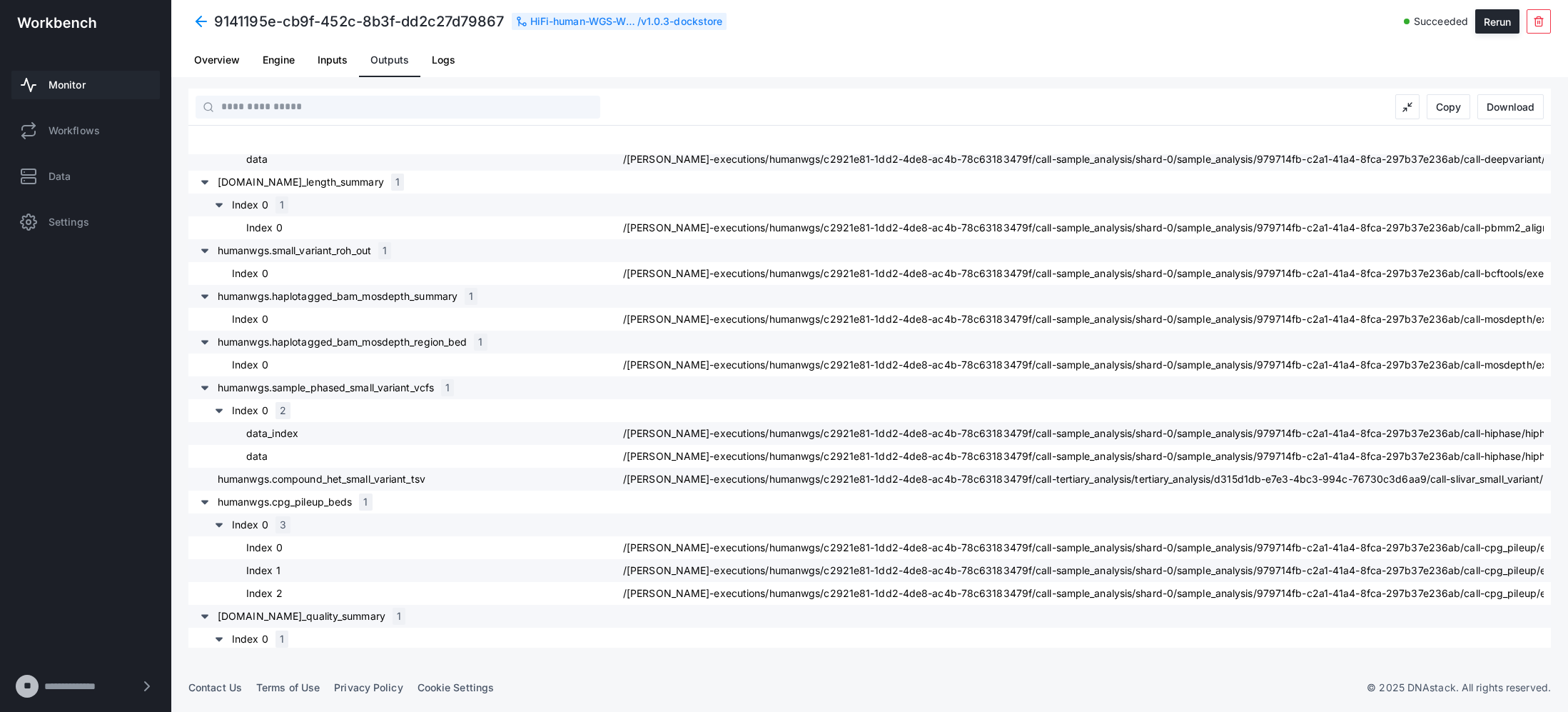
click at [65, 83] on span "Monitor" at bounding box center [67, 85] width 37 height 14
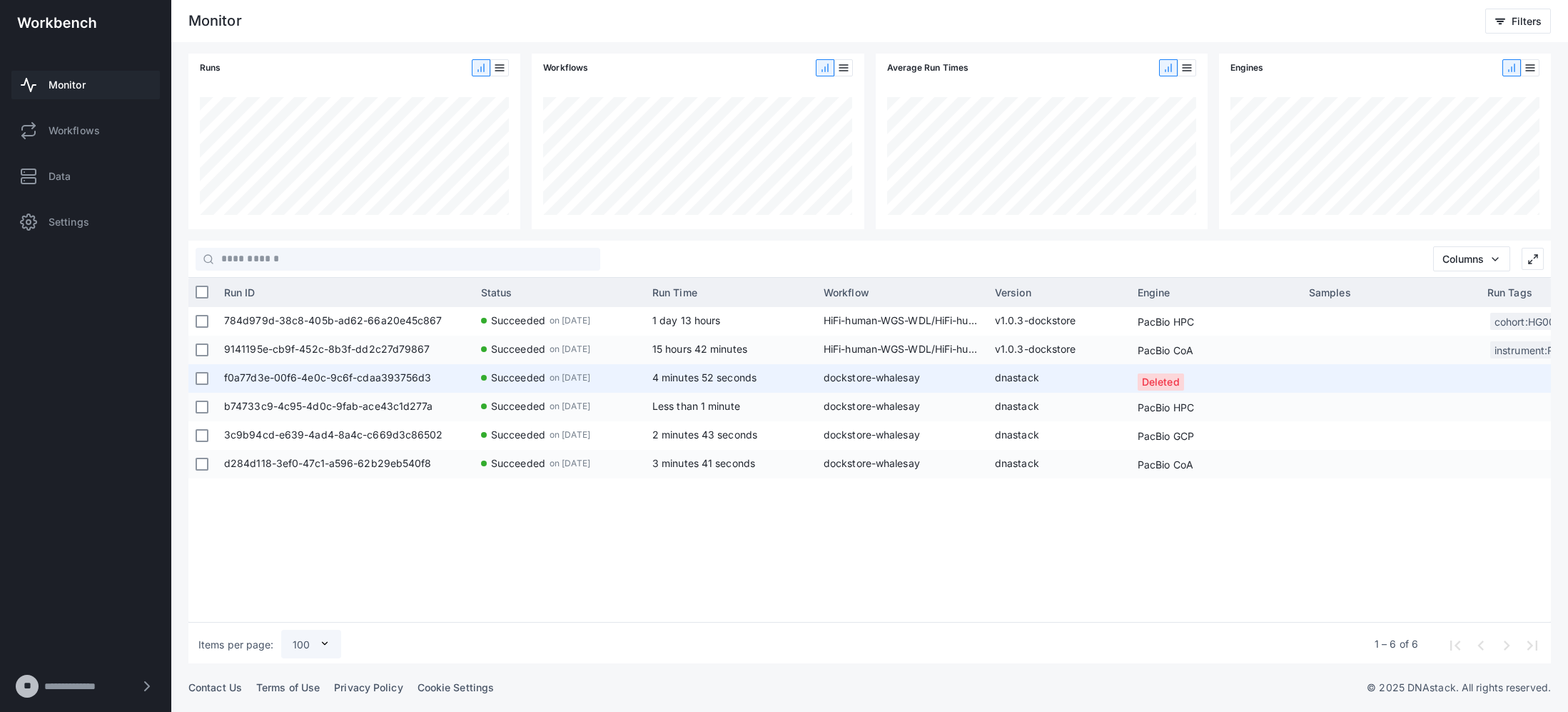
click at [201, 371] on div at bounding box center [202, 379] width 13 height 26
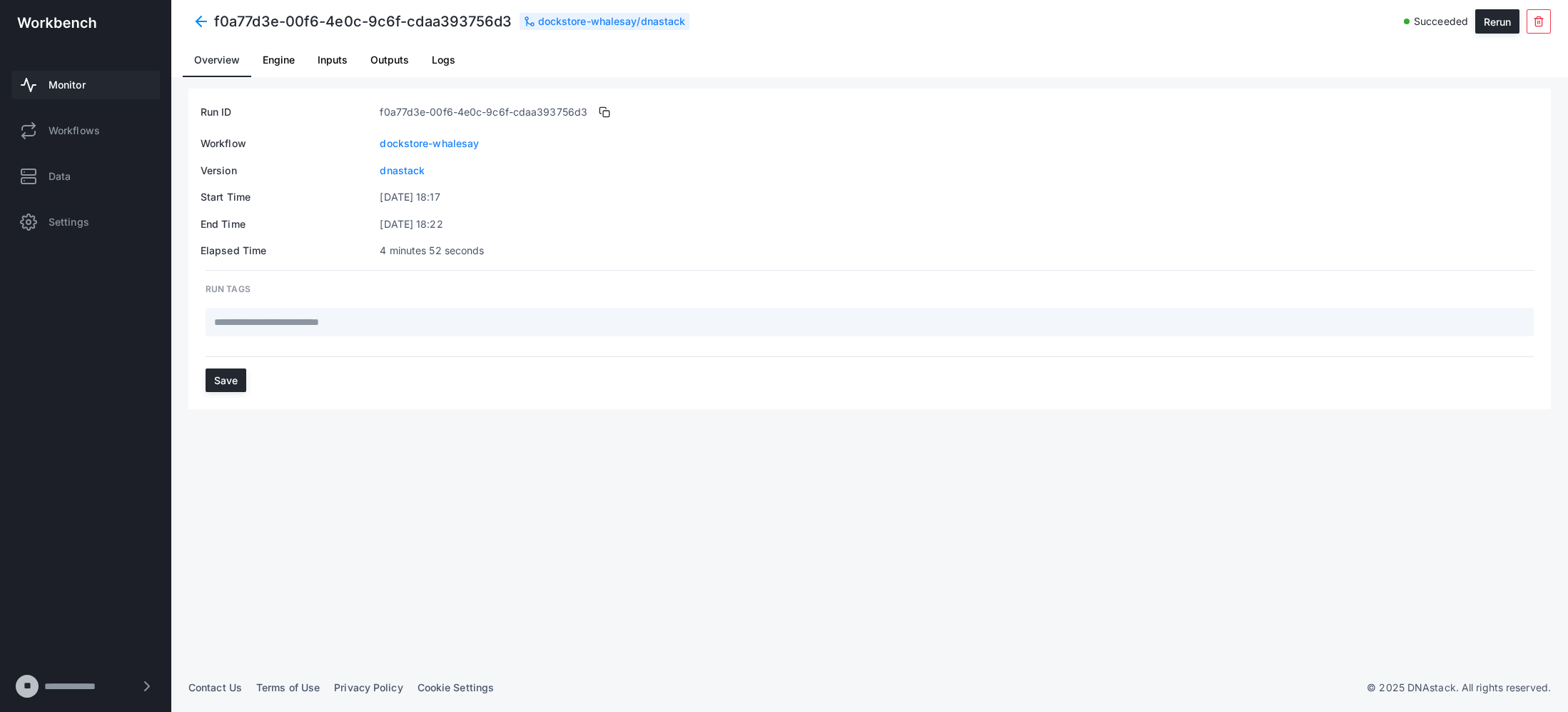
click at [198, 30] on span at bounding box center [201, 21] width 26 height 26
